Goal: Information Seeking & Learning: Learn about a topic

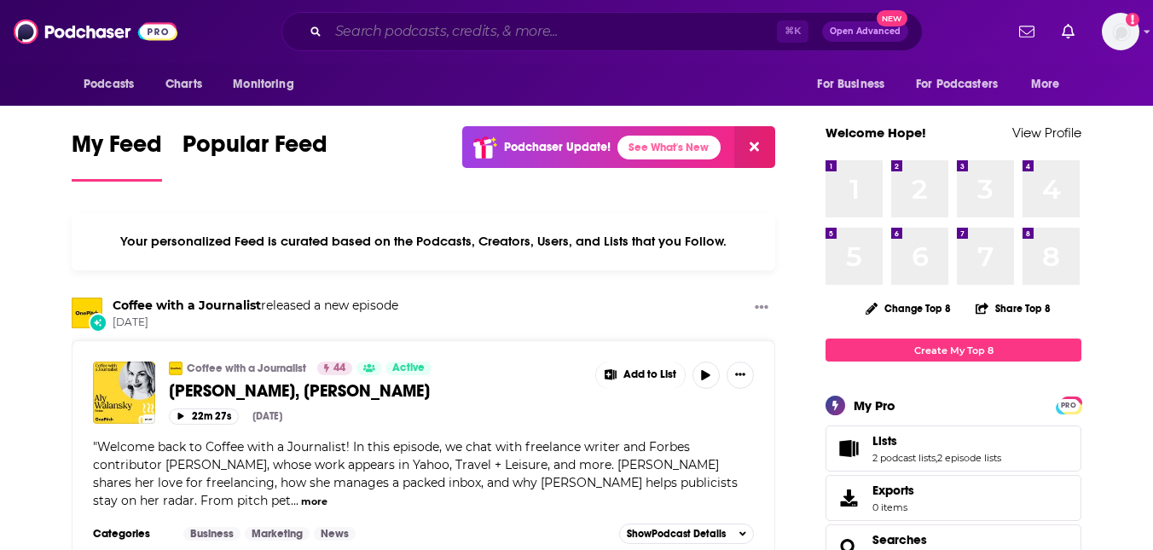
click at [457, 24] on input "Search podcasts, credits, & more..." at bounding box center [552, 31] width 449 height 27
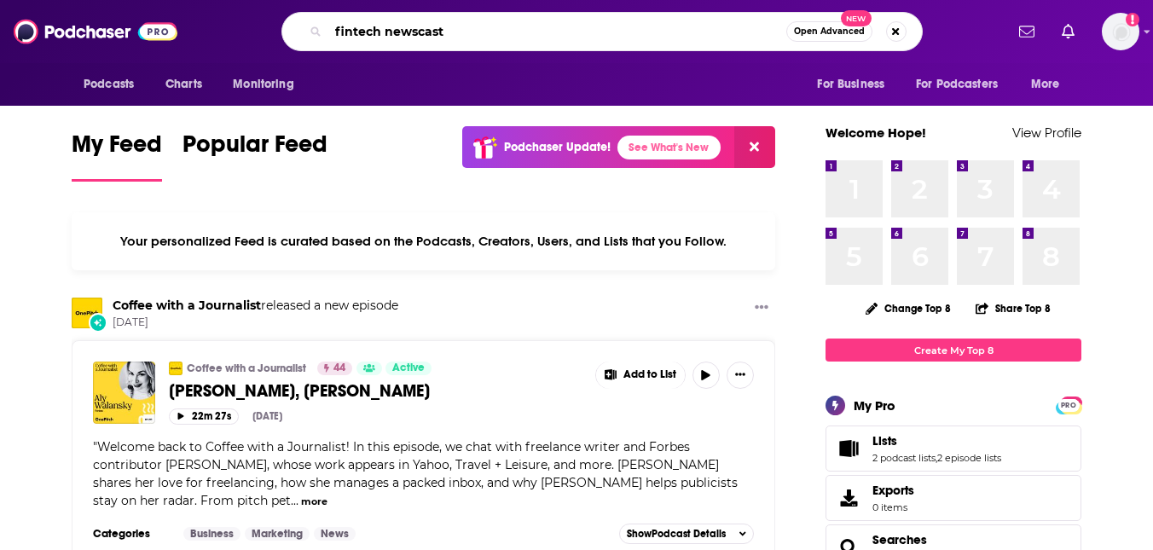
type input "fintech newscast"
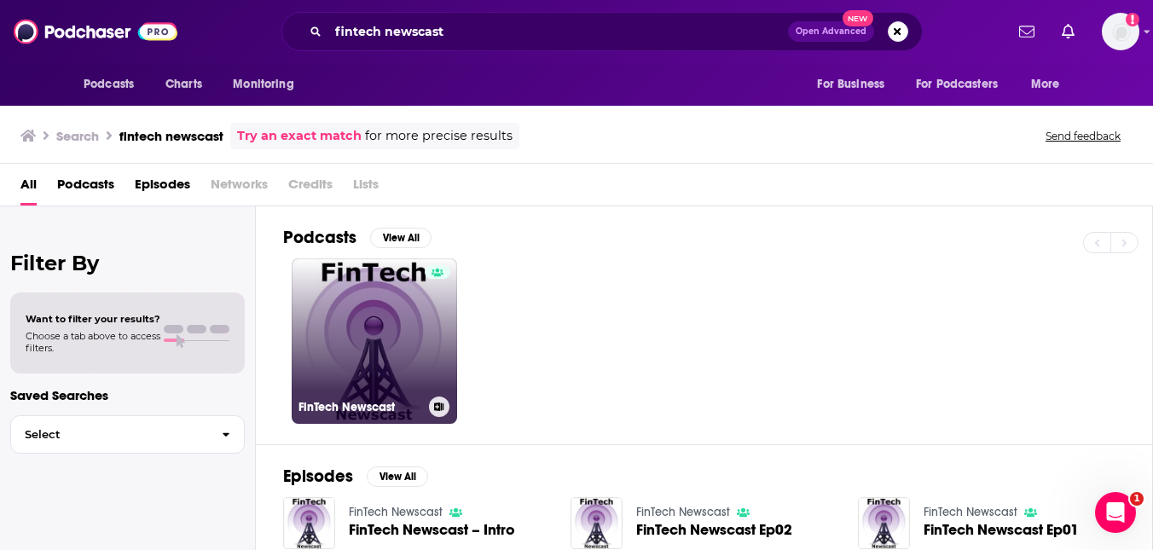
click at [400, 339] on link "FinTech Newscast" at bounding box center [374, 340] width 165 height 165
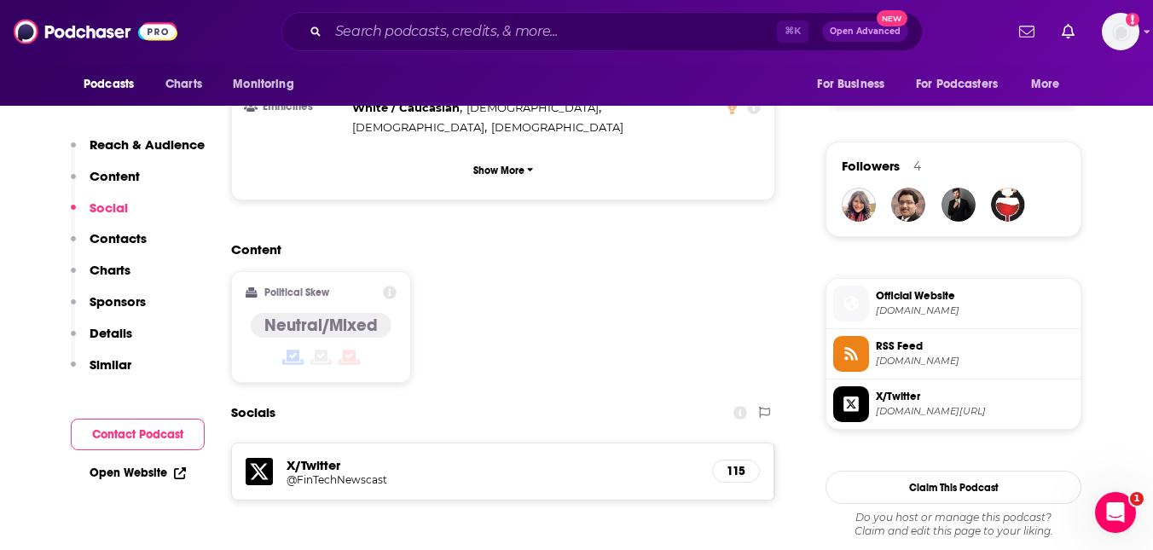
scroll to position [1170, 0]
click at [932, 305] on span "[DOMAIN_NAME]" at bounding box center [975, 310] width 198 height 13
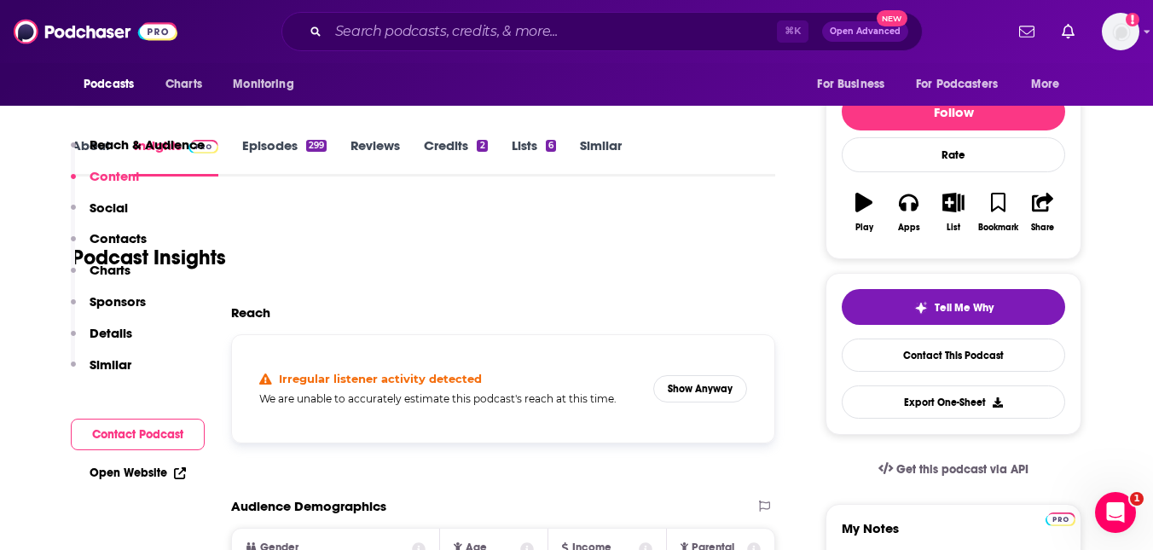
scroll to position [72, 0]
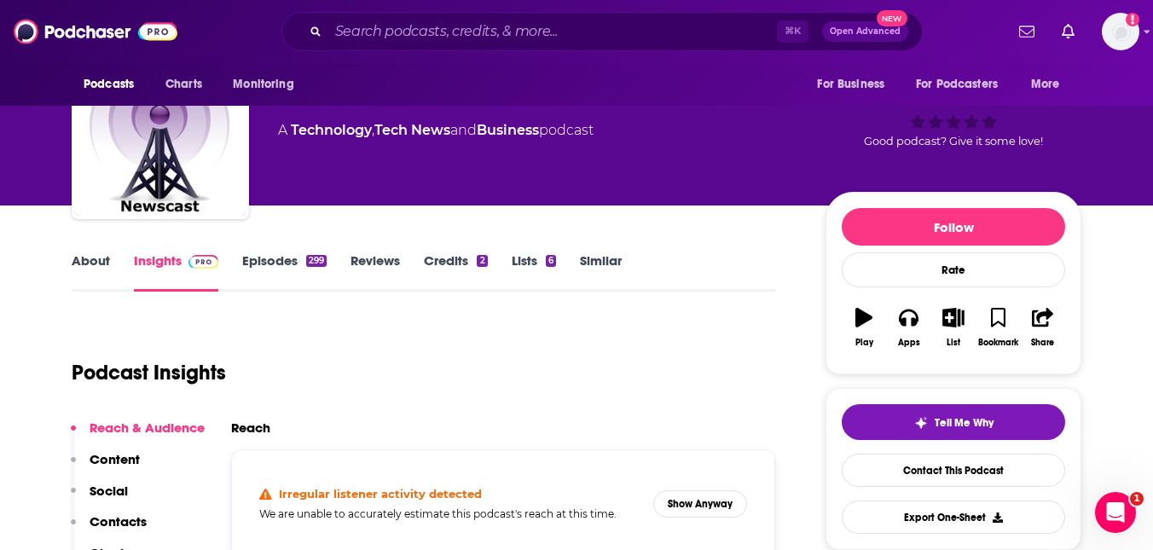
click at [311, 266] on div "299" at bounding box center [316, 261] width 20 height 12
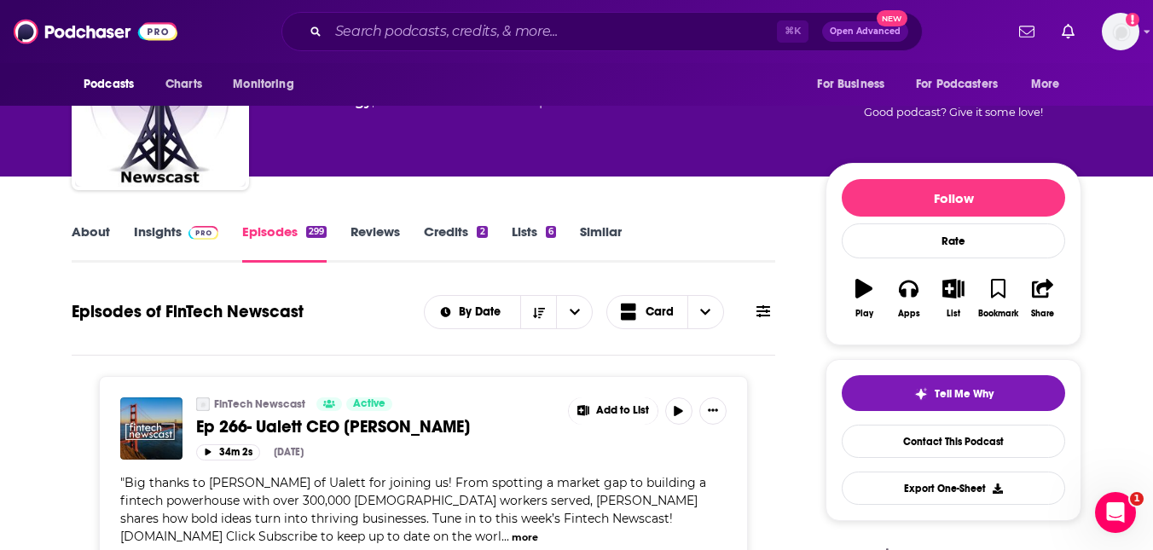
scroll to position [54, 0]
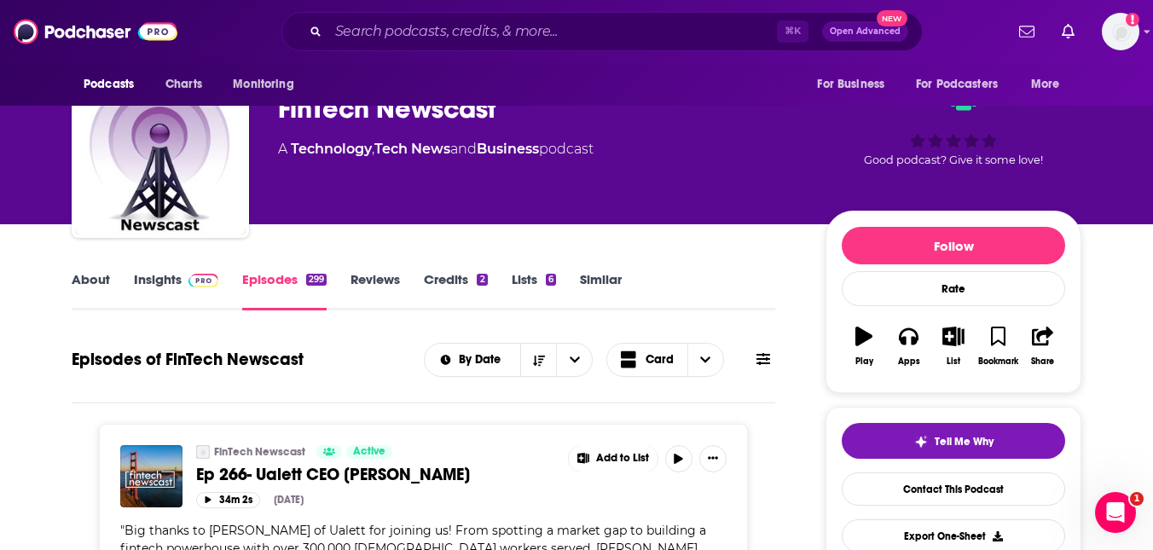
click at [194, 287] on img at bounding box center [203, 281] width 30 height 14
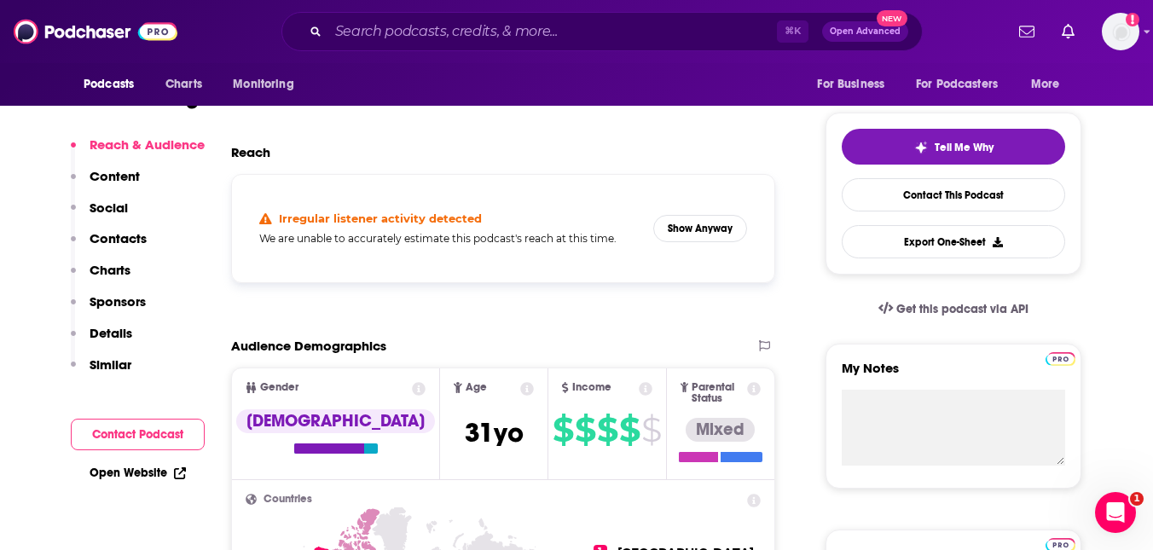
scroll to position [363, 0]
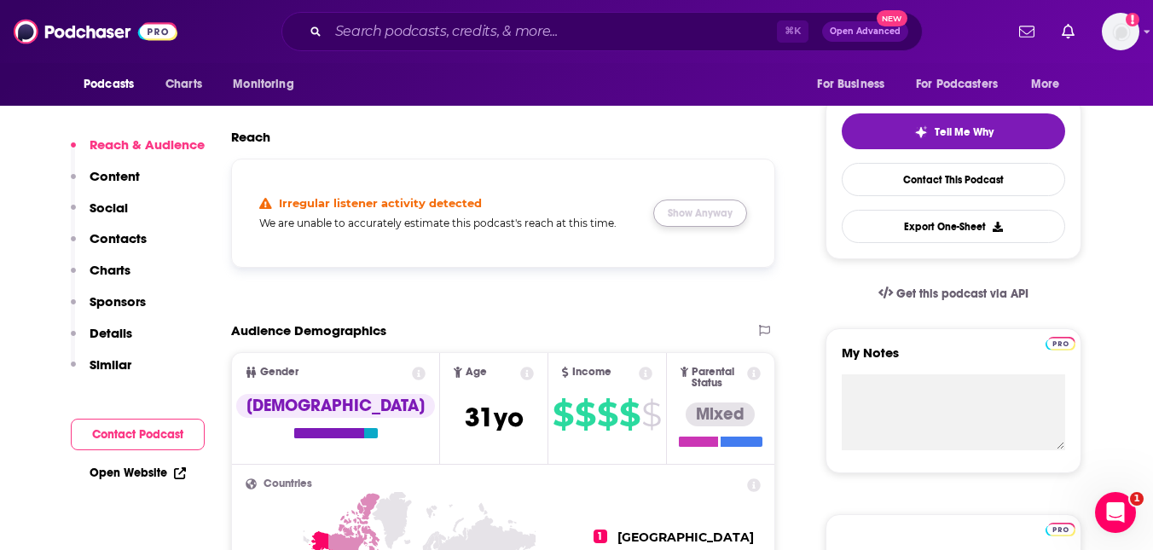
click at [710, 222] on button "Show Anyway" at bounding box center [700, 213] width 94 height 27
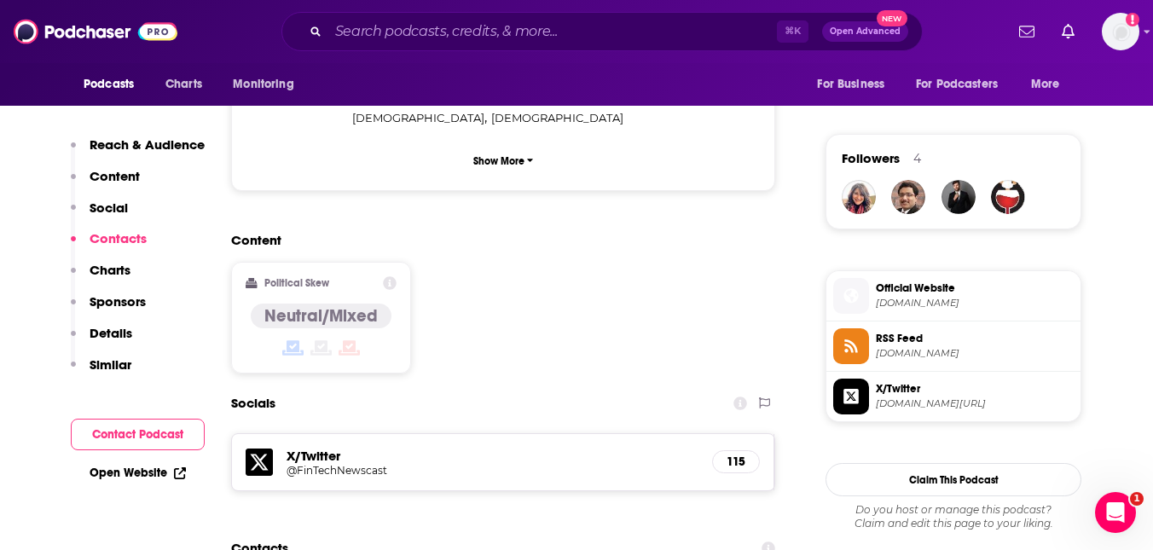
scroll to position [1115, 0]
